Goal: Transaction & Acquisition: Book appointment/travel/reservation

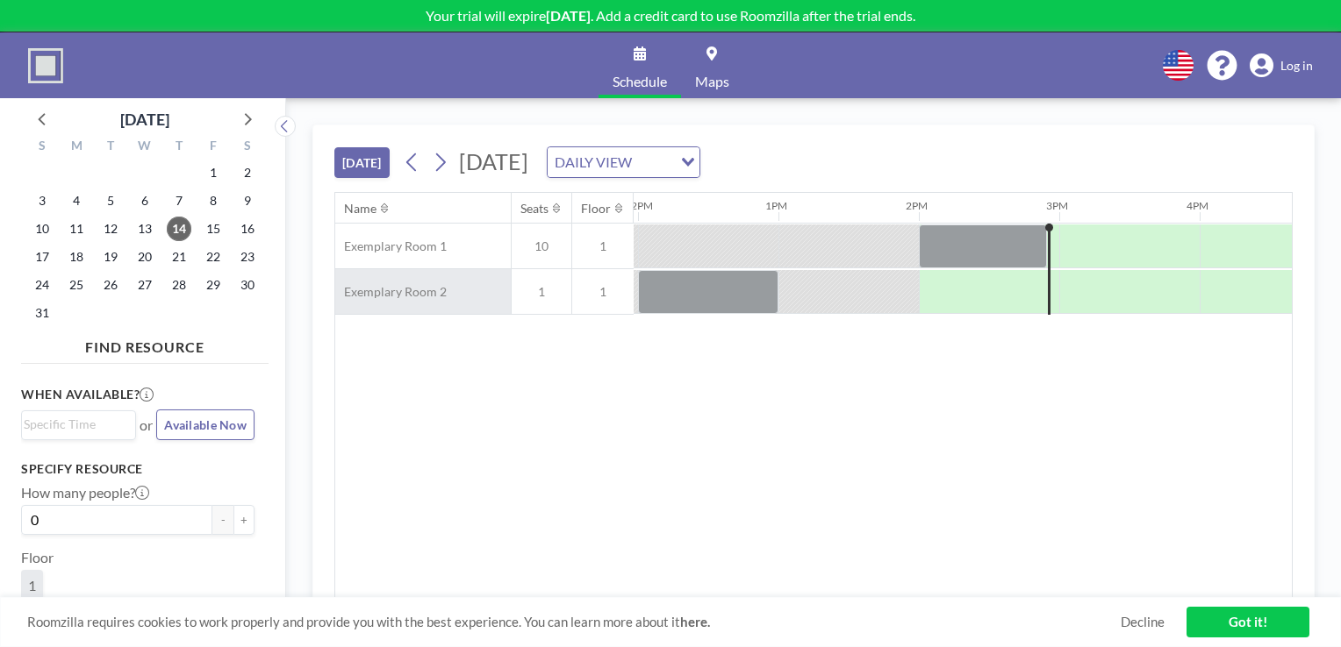
scroll to position [0, 1825]
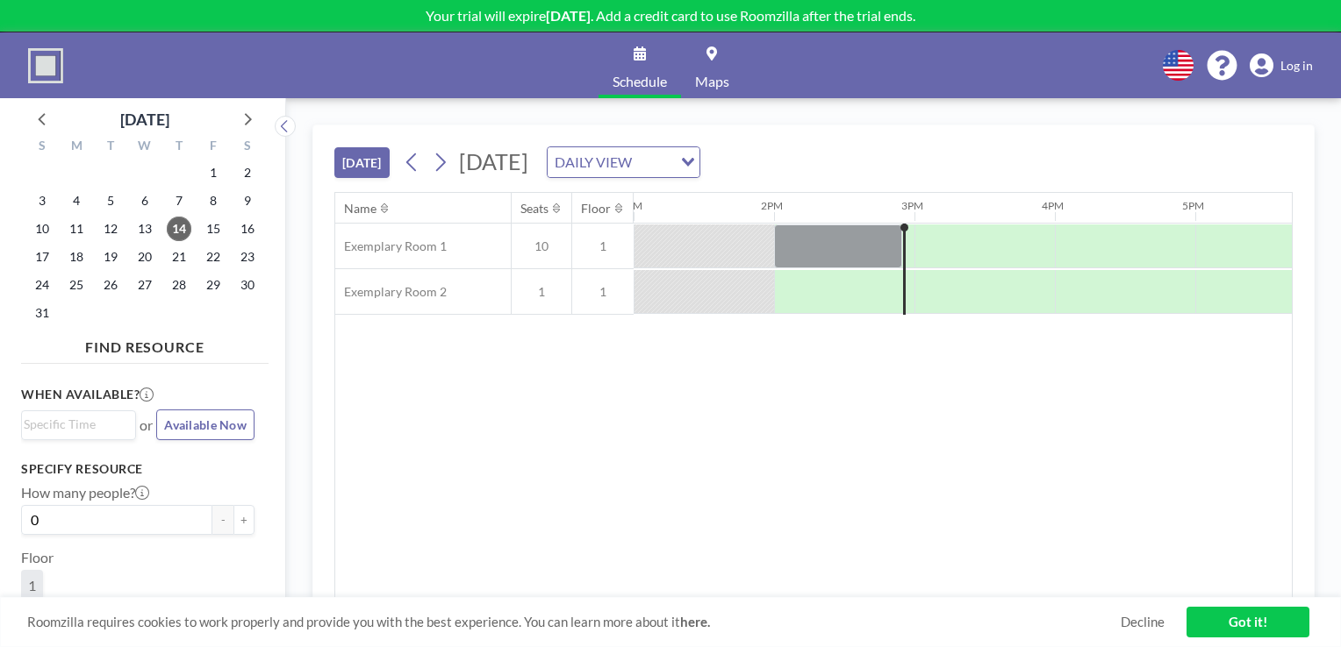
click at [672, 167] on div "DAILY VIEW" at bounding box center [609, 160] width 125 height 26
click at [767, 218] on li "WEEKLY VIEW" at bounding box center [811, 217] width 150 height 25
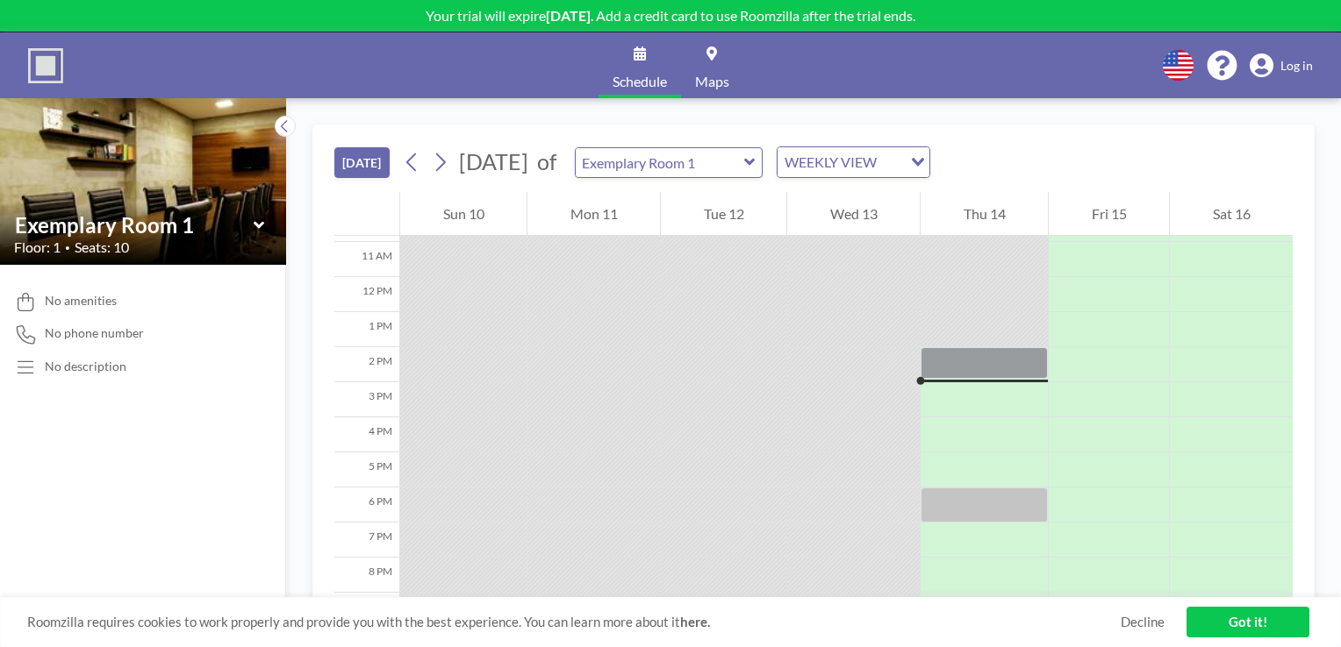
scroll to position [456, 0]
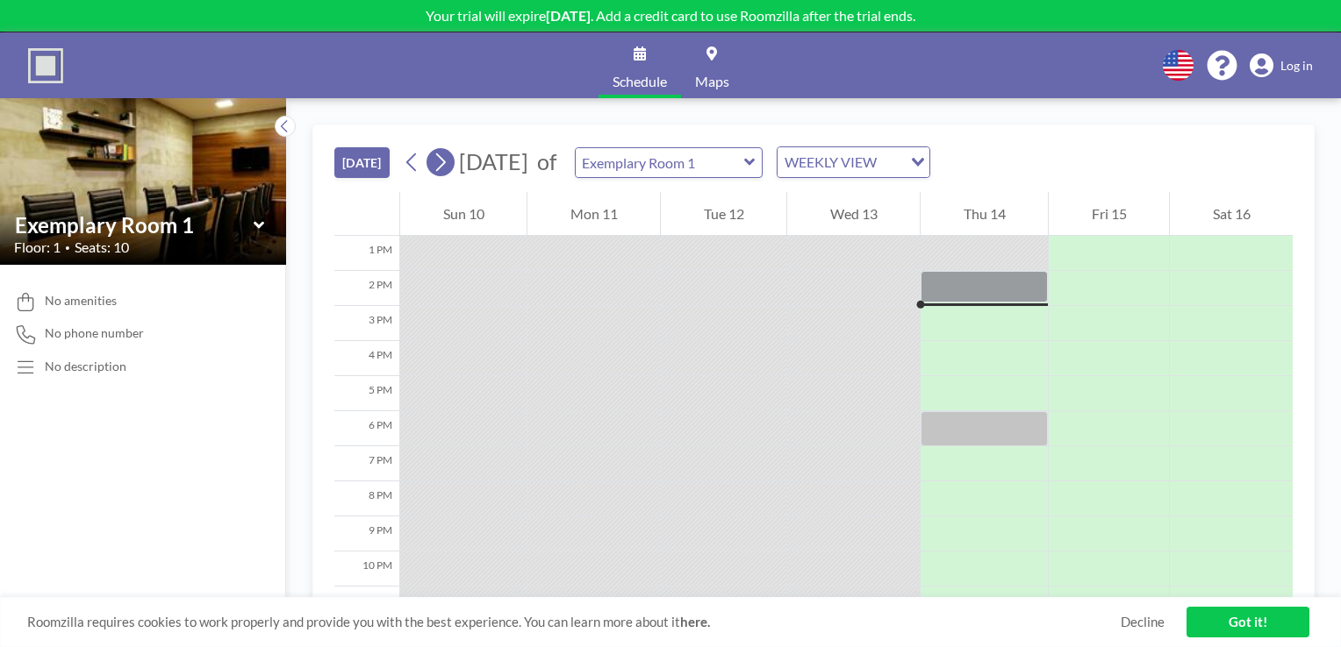
click at [446, 163] on icon at bounding box center [441, 163] width 10 height 18
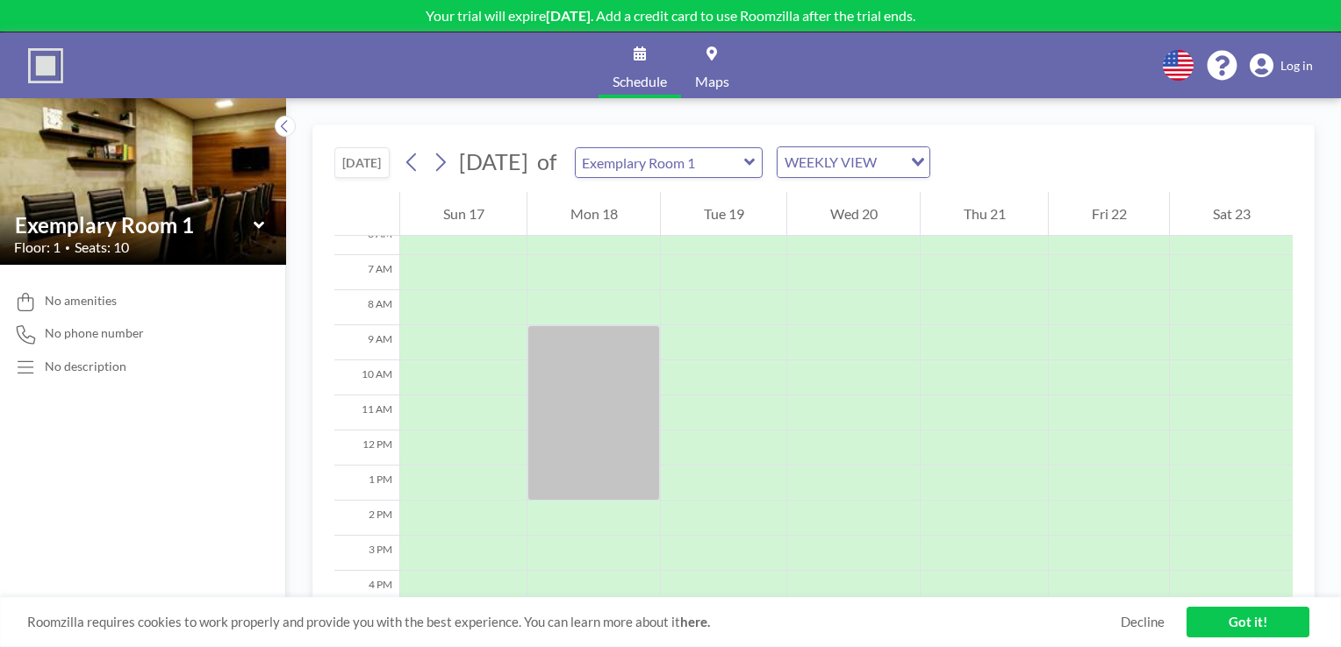
scroll to position [225, 0]
click at [719, 339] on div at bounding box center [723, 344] width 125 height 35
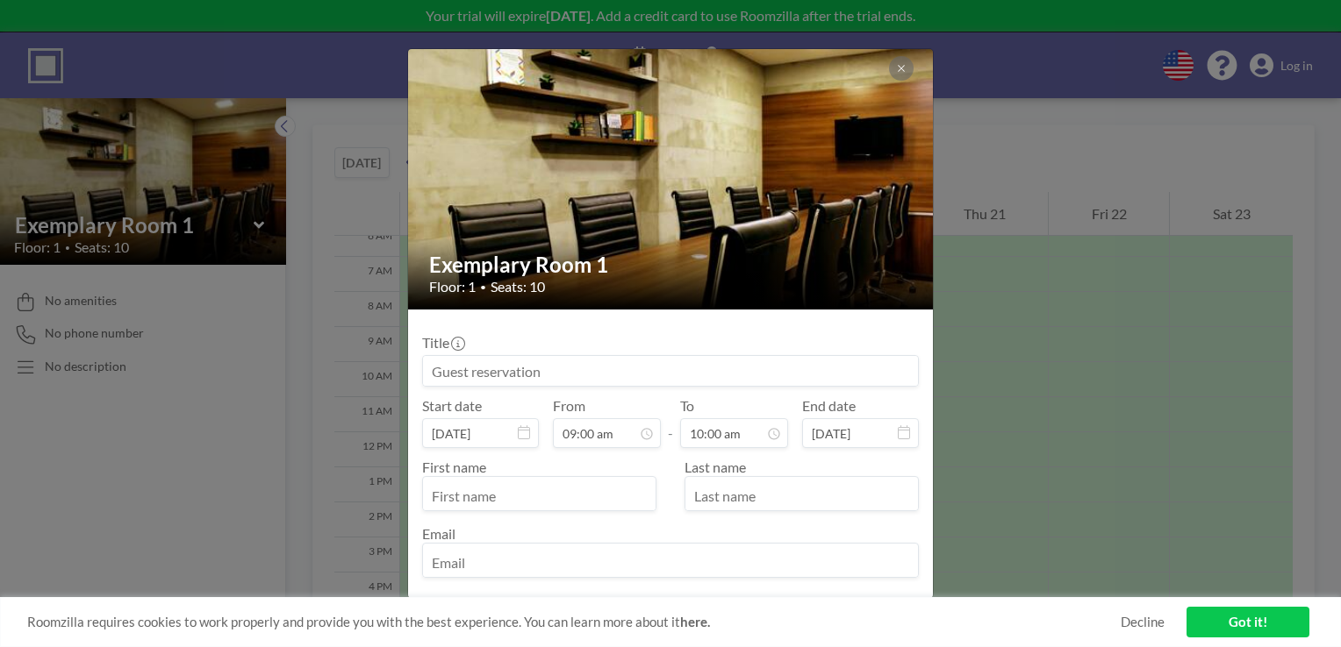
click at [737, 374] on input at bounding box center [670, 371] width 495 height 30
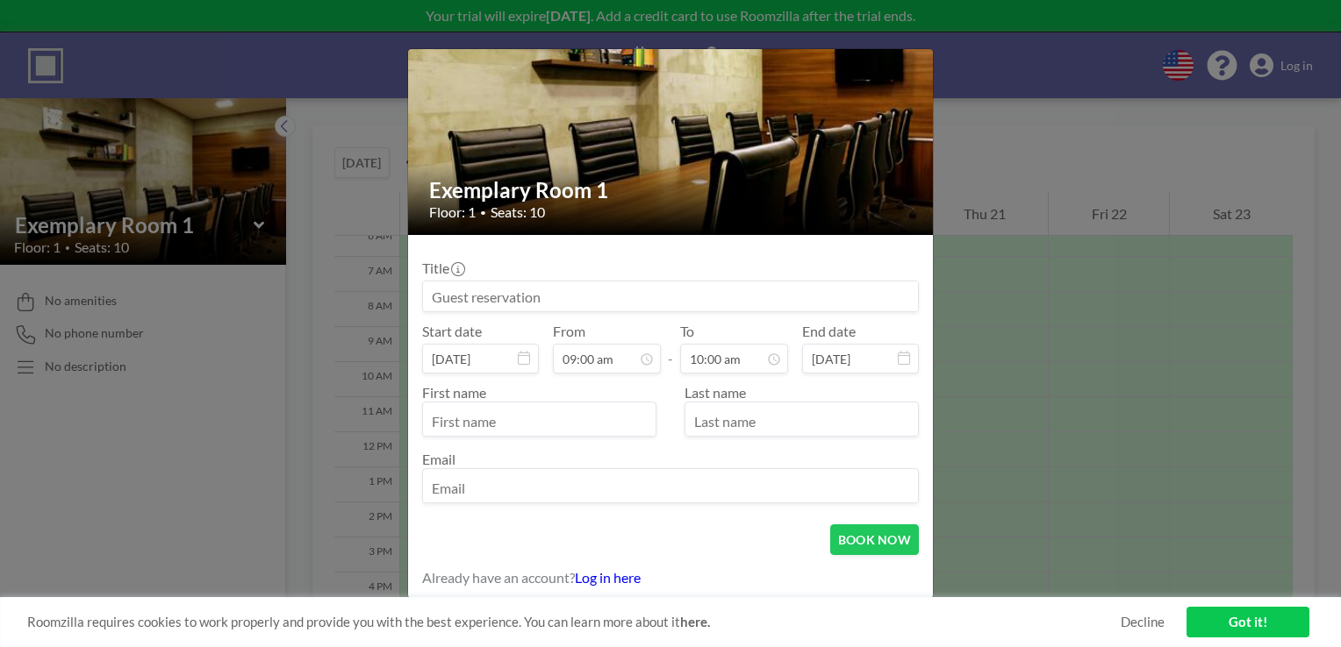
click at [464, 419] on input "text" at bounding box center [539, 421] width 232 height 30
type input "Test"
click at [762, 408] on input "text" at bounding box center [801, 421] width 232 height 30
type input "Test"
click at [505, 392] on div "First name Test" at bounding box center [546, 410] width 248 height 53
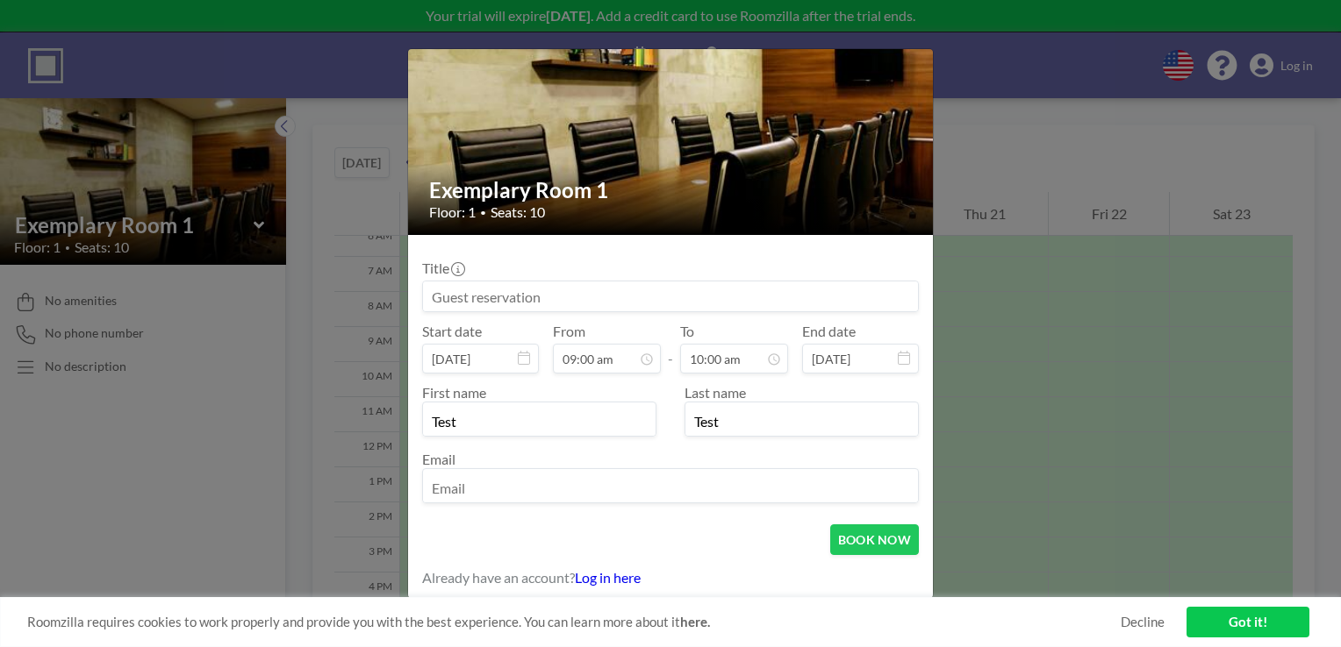
click at [472, 482] on input "email" at bounding box center [670, 488] width 495 height 30
type input "[EMAIL_ADDRESS][DOMAIN_NAME]"
click at [471, 304] on input at bounding box center [670, 297] width 495 height 30
type input "Test"
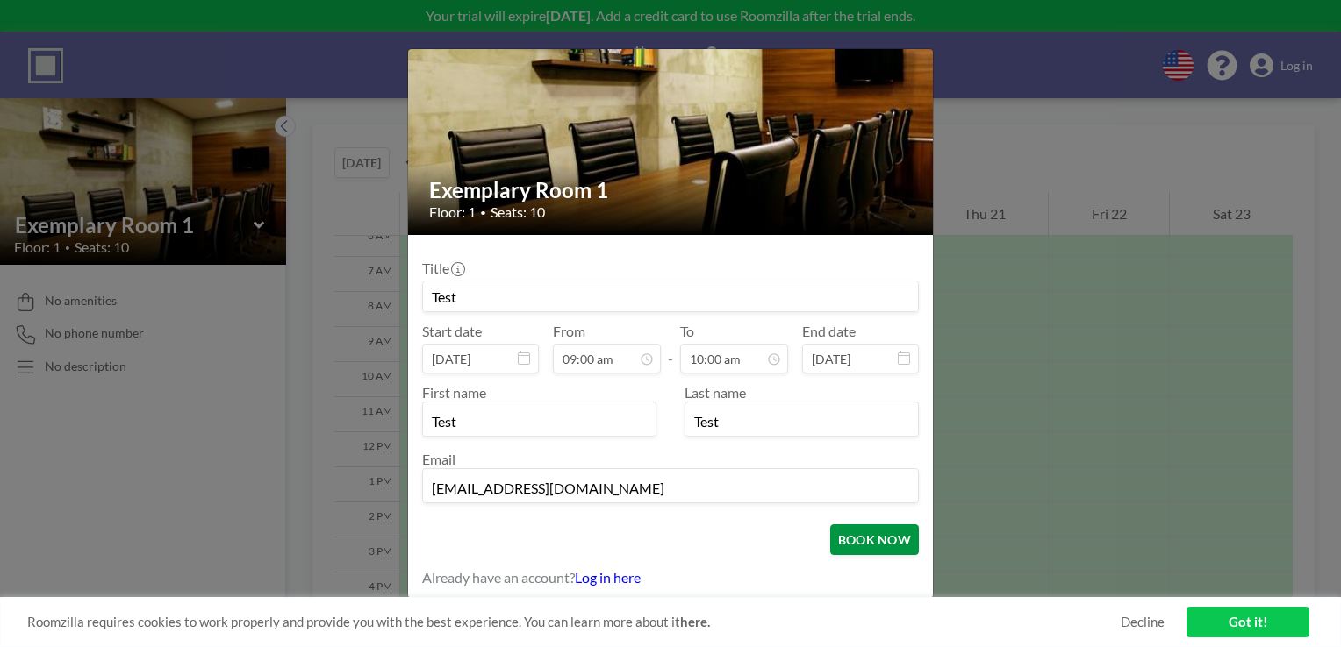
click at [844, 529] on button "BOOK NOW" at bounding box center [874, 540] width 89 height 31
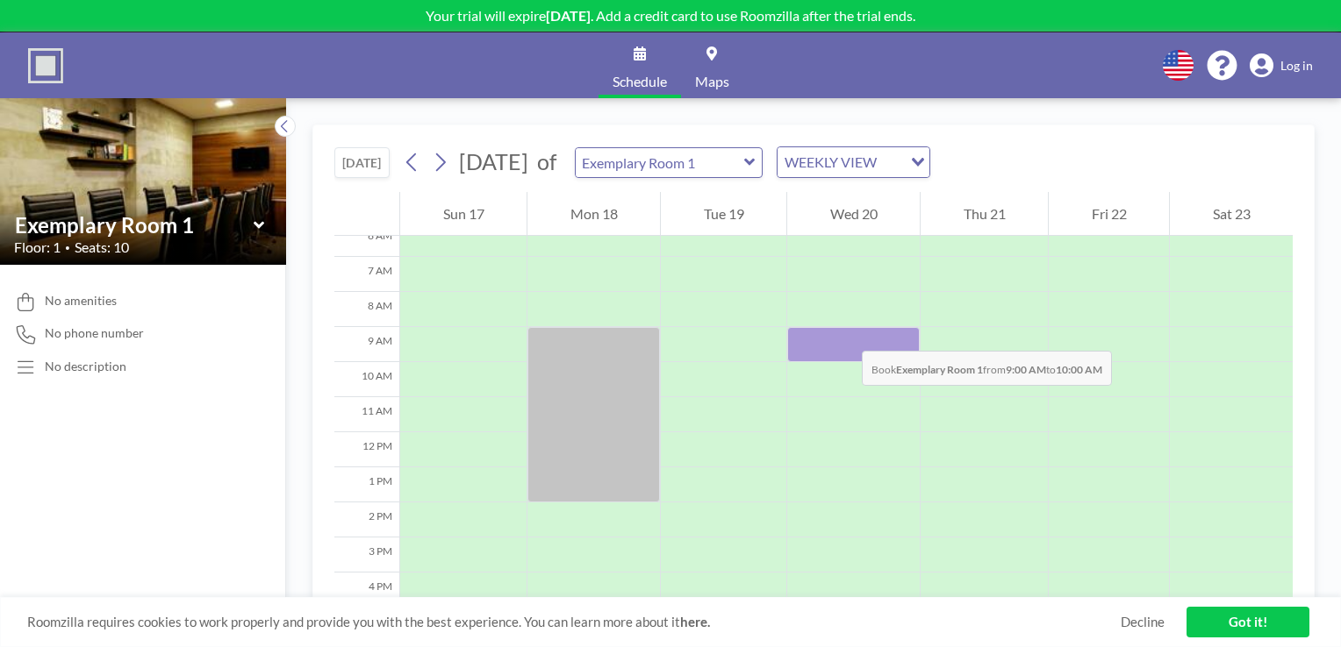
click at [844, 333] on div at bounding box center [853, 344] width 132 height 35
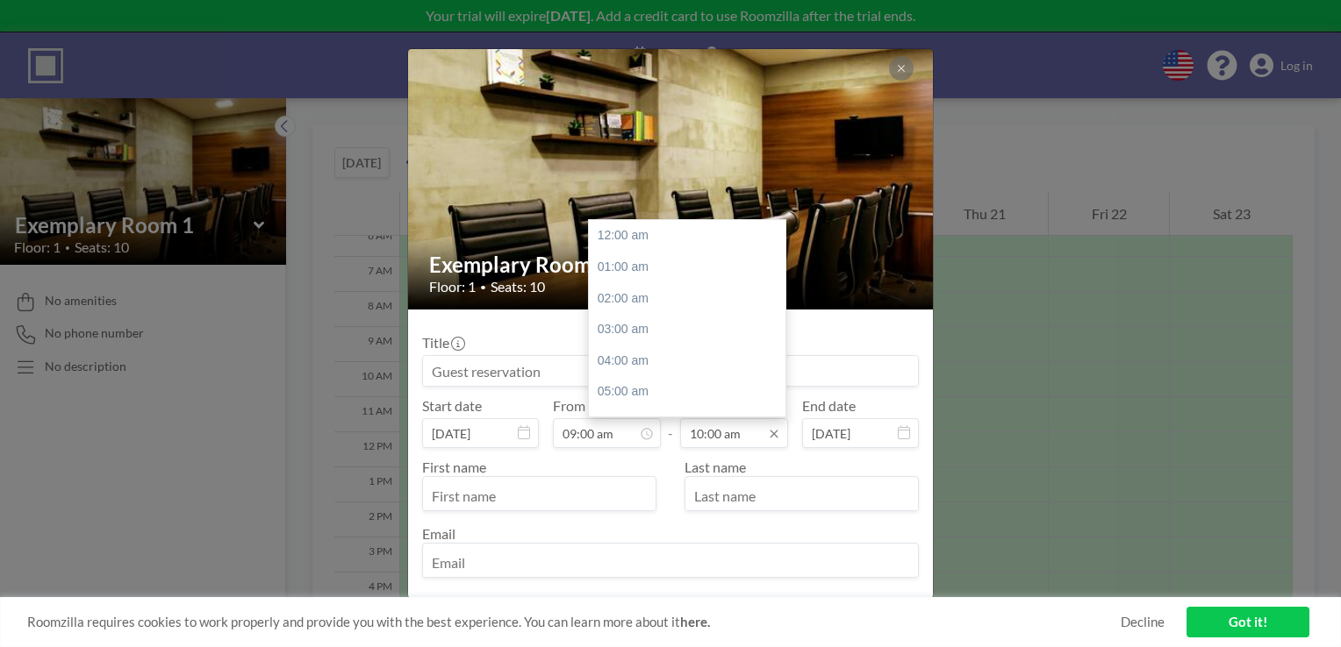
scroll to position [312, 0]
click at [734, 434] on input "10:00 am" at bounding box center [734, 433] width 108 height 30
click at [778, 327] on div at bounding box center [780, 326] width 5 height 51
click at [626, 332] on div "01:00 pm" at bounding box center [691, 338] width 205 height 32
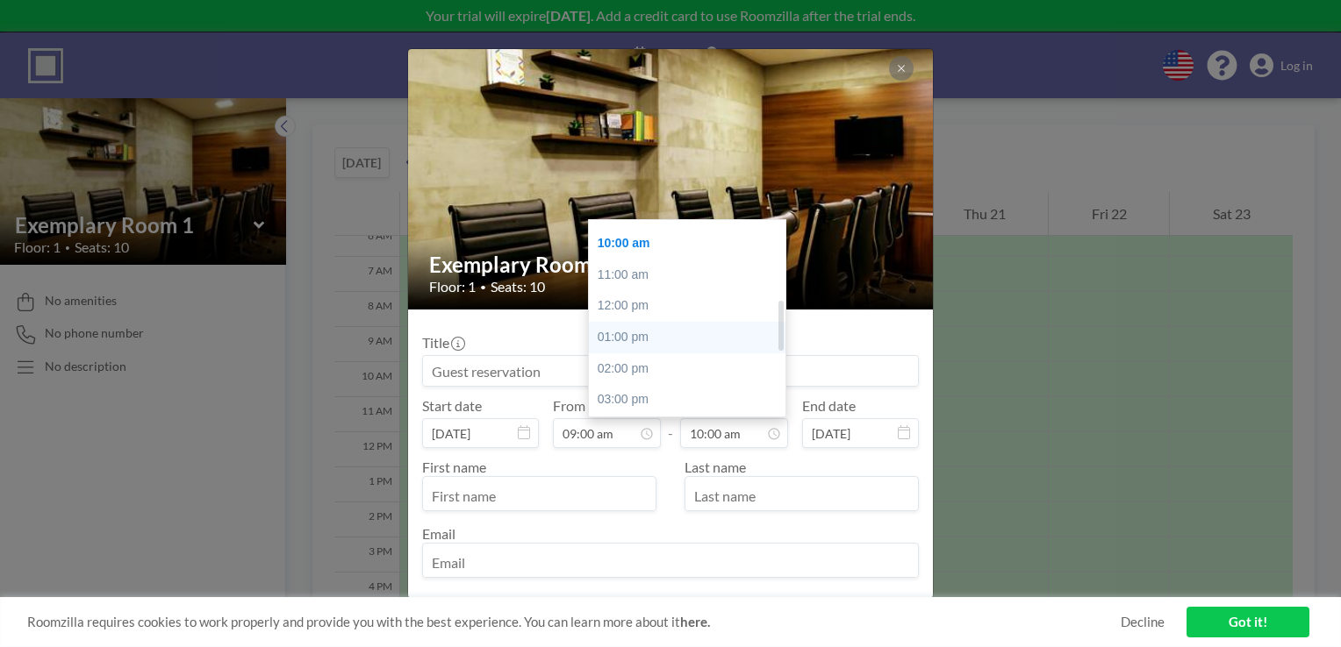
type input "01:00 pm"
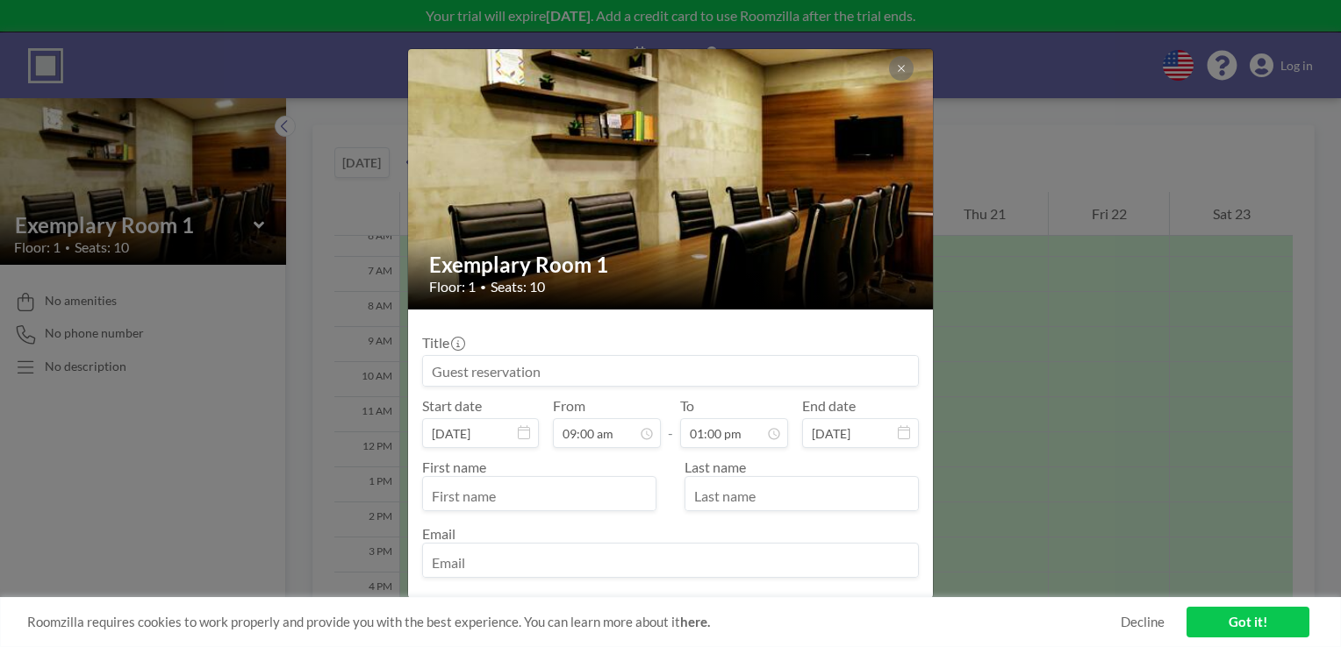
scroll to position [406, 0]
click at [595, 489] on input "text" at bounding box center [539, 496] width 232 height 30
click at [511, 551] on div "Email" at bounding box center [670, 552] width 497 height 53
click at [447, 497] on input "text" at bounding box center [539, 496] width 232 height 30
type input "Test"
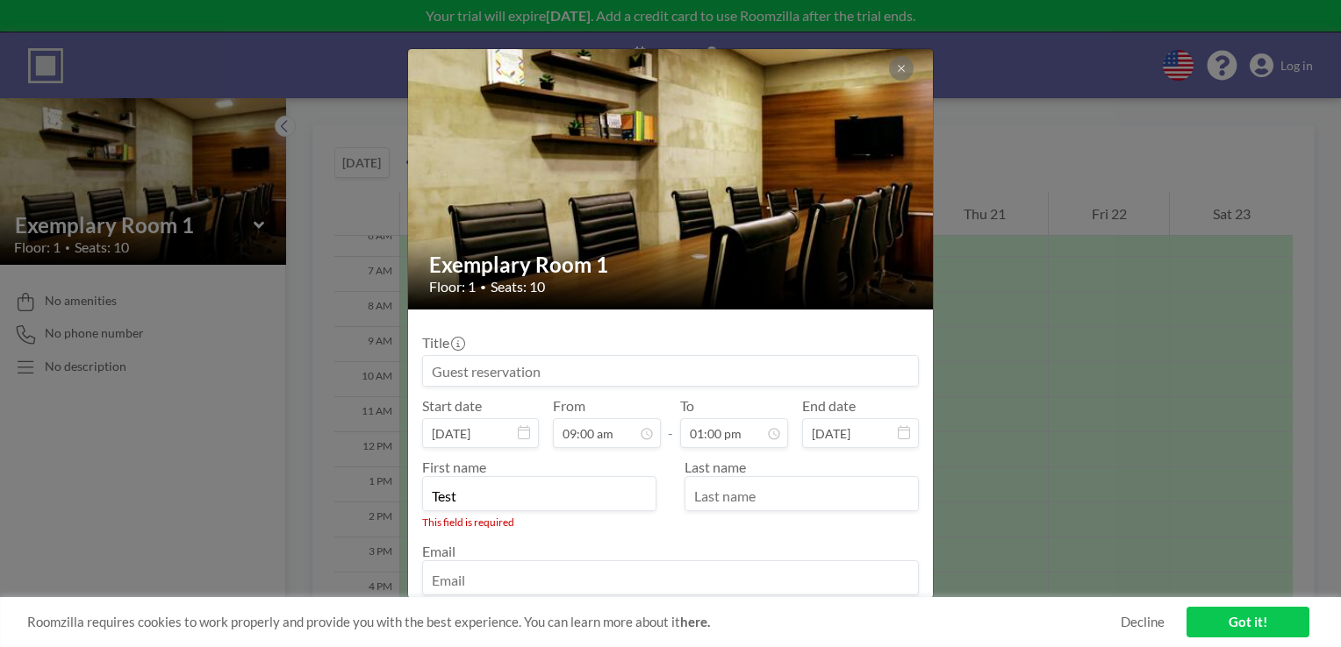
click at [710, 494] on input "text" at bounding box center [801, 496] width 232 height 30
type input "Test"
click at [565, 549] on input "email" at bounding box center [670, 562] width 495 height 30
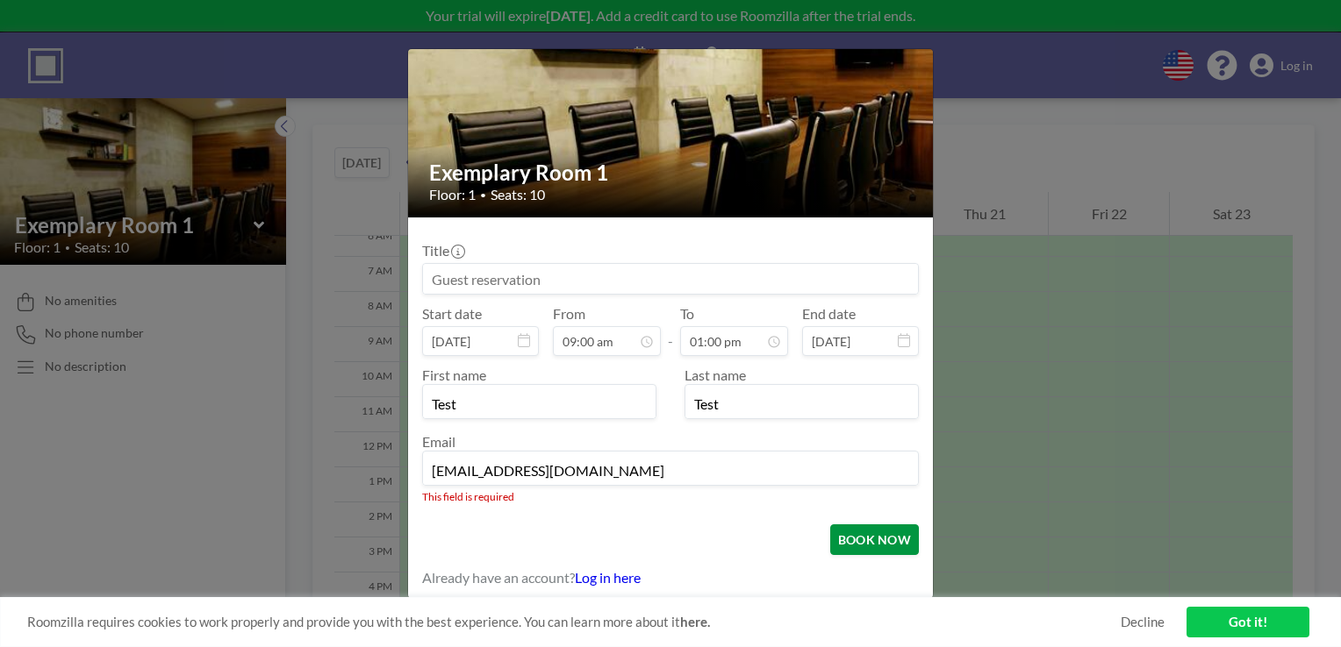
type input "[EMAIL_ADDRESS][DOMAIN_NAME]"
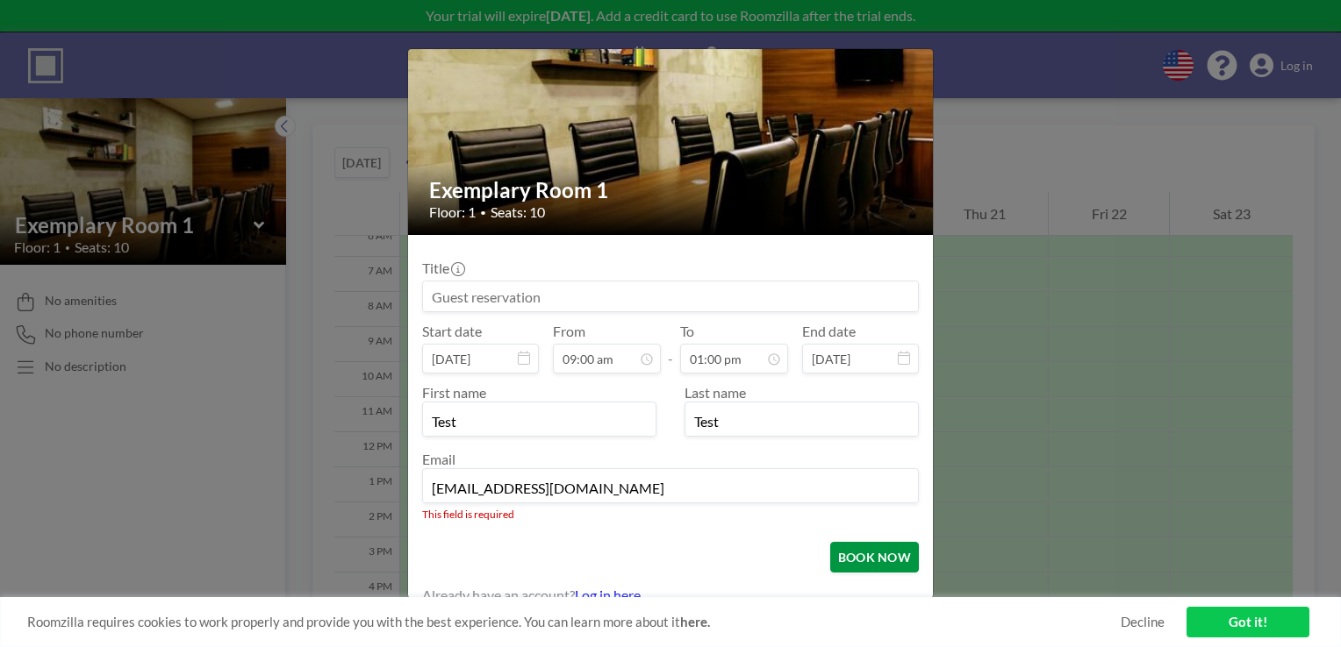
click at [874, 542] on button "BOOK NOW" at bounding box center [874, 557] width 89 height 31
